Goal: Task Accomplishment & Management: Manage account settings

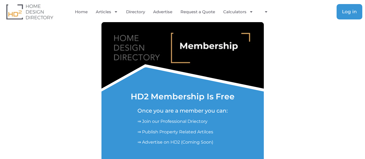
click at [346, 14] on span "Log in" at bounding box center [349, 11] width 15 height 5
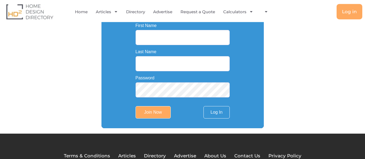
scroll to position [165, 0]
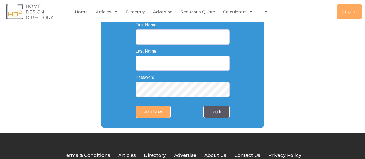
click at [217, 114] on link "Log In" at bounding box center [216, 112] width 26 height 12
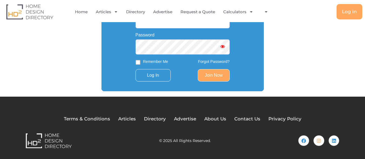
scroll to position [74, 0]
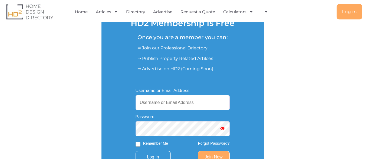
click at [156, 104] on input "Username or Email Address" at bounding box center [182, 102] width 94 height 15
paste input "desirekitchensau@gmail.com"
type input "desirekitchensau@gmail.com"
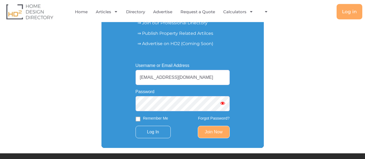
scroll to position [129, 0]
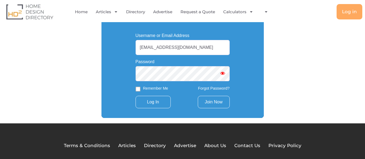
click at [210, 102] on link "Join Now" at bounding box center [214, 102] width 32 height 12
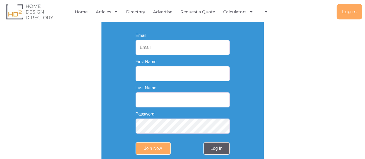
click at [220, 152] on link "Log In" at bounding box center [216, 148] width 26 height 12
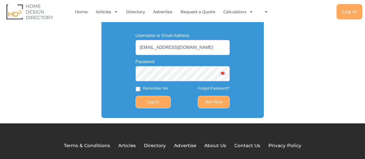
click at [157, 102] on input "Log In" at bounding box center [152, 102] width 35 height 12
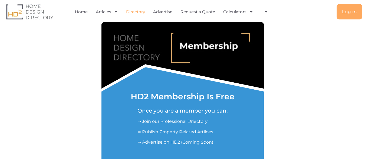
click at [131, 10] on link "Directory" at bounding box center [135, 12] width 19 height 12
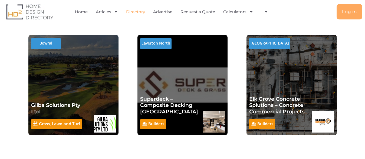
scroll to position [165, 0]
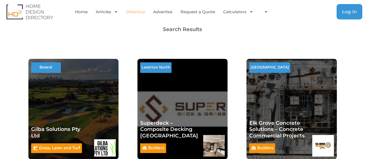
click at [347, 12] on span "Log in" at bounding box center [349, 11] width 15 height 5
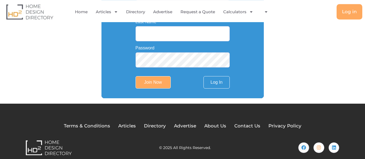
scroll to position [204, 0]
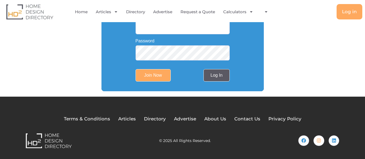
click at [207, 74] on link "Log In" at bounding box center [216, 75] width 26 height 12
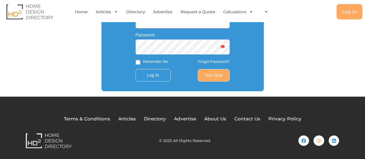
scroll to position [101, 0]
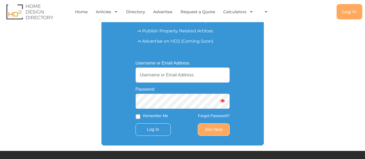
click at [165, 75] on input "Username or Email Address" at bounding box center [182, 75] width 94 height 15
click at [166, 75] on input "Username or Email Address" at bounding box center [182, 75] width 94 height 15
paste input "[EMAIL_ADDRESS][DOMAIN_NAME]"
type input "[EMAIL_ADDRESS][DOMAIN_NAME]"
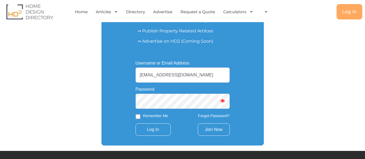
click at [211, 129] on link "Join Now" at bounding box center [214, 130] width 32 height 12
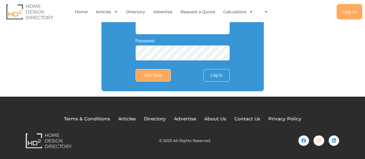
click at [152, 73] on input "Join Now" at bounding box center [152, 75] width 35 height 12
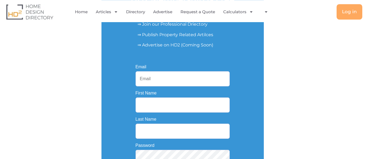
click at [228, 66] on div "Email" at bounding box center [182, 76] width 94 height 22
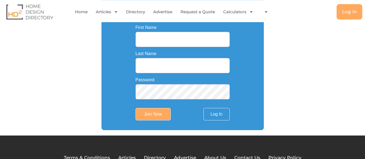
scroll to position [180, 0]
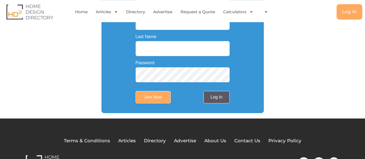
click at [220, 99] on link "Log In" at bounding box center [216, 97] width 26 height 12
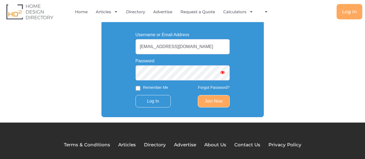
scroll to position [129, 0]
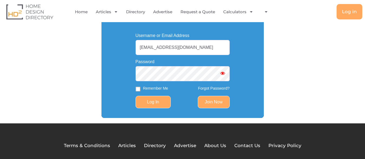
click at [152, 107] on input "Log In" at bounding box center [152, 102] width 35 height 12
